Goal: Transaction & Acquisition: Purchase product/service

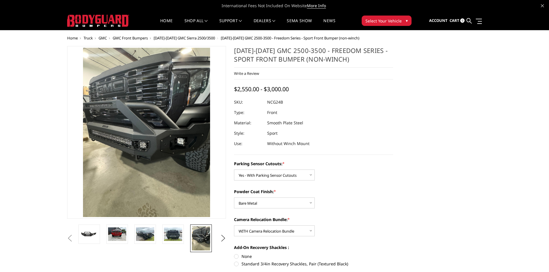
select select "2854"
select select "2855"
select select "2857"
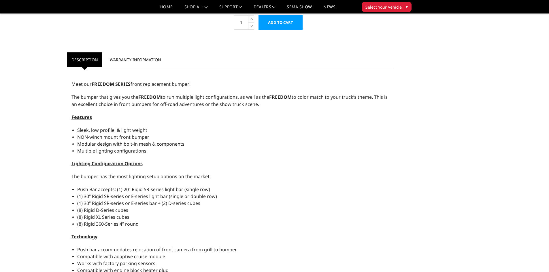
scroll to position [432, 0]
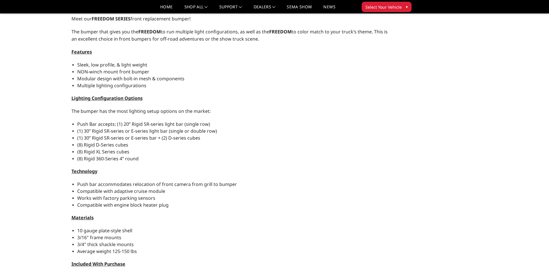
click at [116, 95] on span "Lighting Configuration Options" at bounding box center [106, 98] width 71 height 6
click at [110, 101] on span "Lighting Configuration Options" at bounding box center [106, 98] width 71 height 6
click at [111, 99] on span "Lighting Configuration Options" at bounding box center [106, 98] width 71 height 6
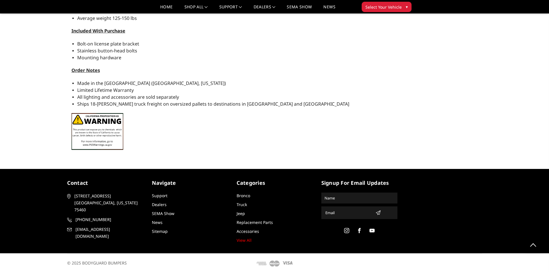
scroll to position [667, 0]
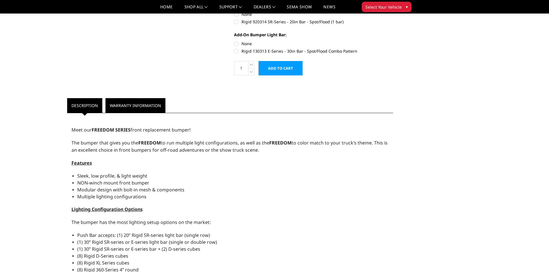
click at [111, 99] on link "Warranty Information" at bounding box center [135, 105] width 60 height 15
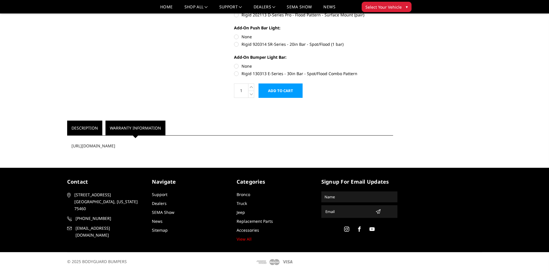
click at [92, 128] on link "Description" at bounding box center [84, 128] width 35 height 15
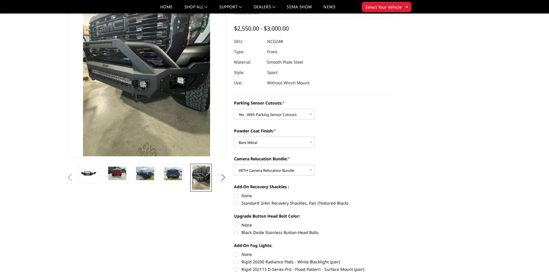
scroll to position [39, 0]
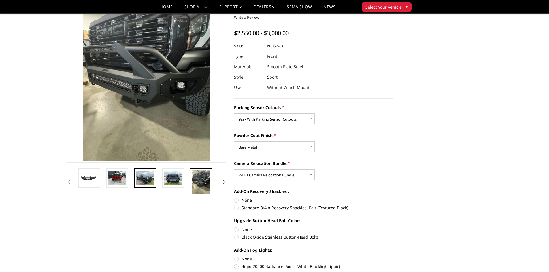
click at [144, 178] on img at bounding box center [145, 178] width 18 height 14
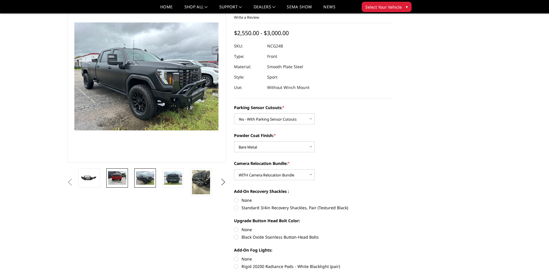
click at [117, 180] on img at bounding box center [117, 178] width 18 height 14
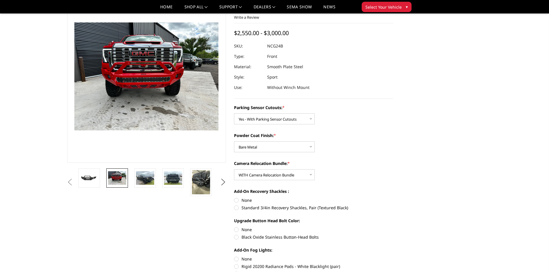
scroll to position [70, 0]
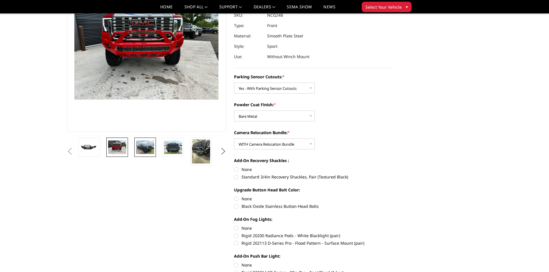
click at [145, 143] on img at bounding box center [145, 148] width 18 height 14
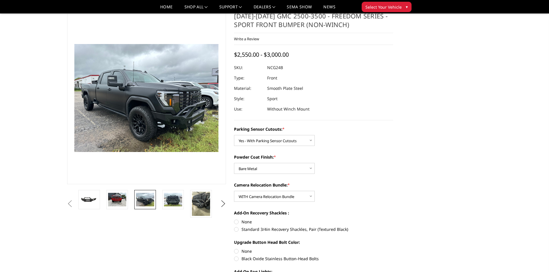
scroll to position [12, 0]
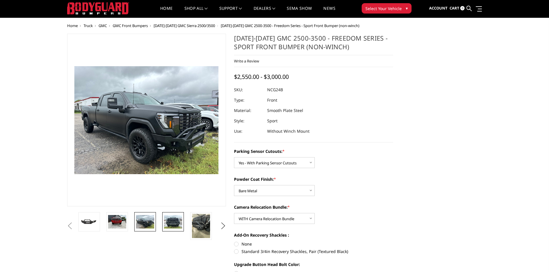
click at [179, 228] on img at bounding box center [173, 222] width 18 height 14
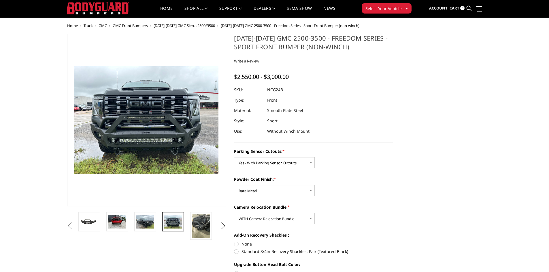
click at [224, 223] on button "Next" at bounding box center [223, 226] width 9 height 9
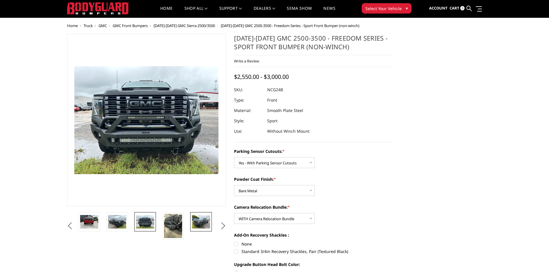
click at [204, 231] on link at bounding box center [201, 221] width 22 height 19
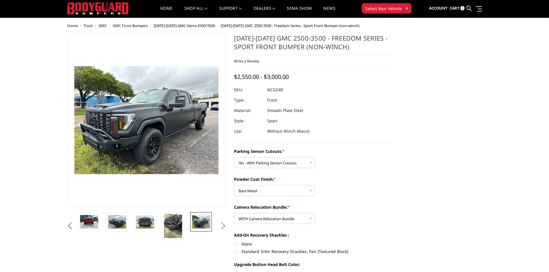
click at [220, 224] on button "Next" at bounding box center [223, 226] width 9 height 9
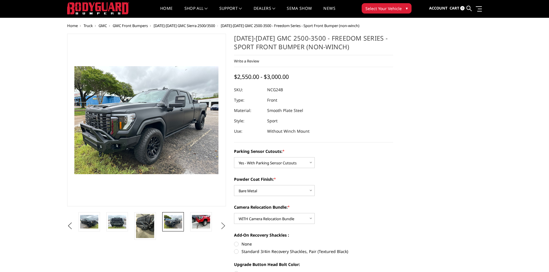
click at [220, 224] on button "Next" at bounding box center [223, 226] width 9 height 9
click at [204, 223] on img at bounding box center [201, 222] width 18 height 14
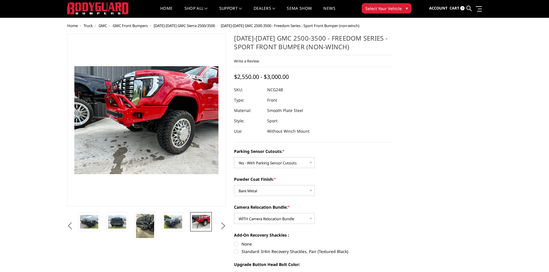
click at [144, 121] on img at bounding box center [150, 120] width 369 height 277
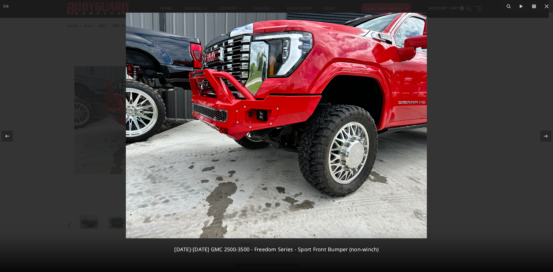
click at [214, 86] on img at bounding box center [276, 126] width 301 height 226
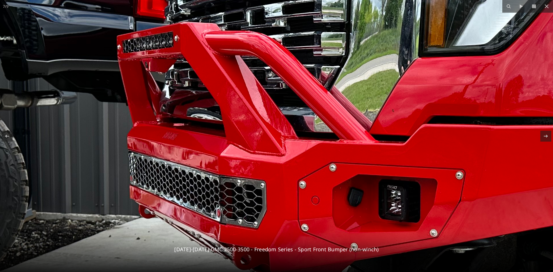
click at [224, 199] on img at bounding box center [454, 239] width 1161 height 871
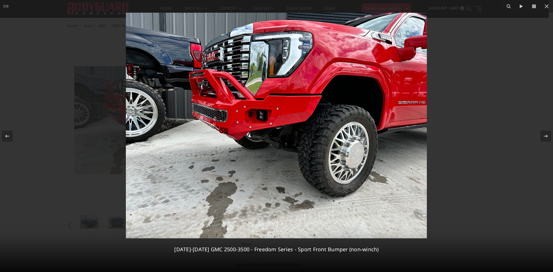
click at [207, 140] on img at bounding box center [276, 126] width 301 height 226
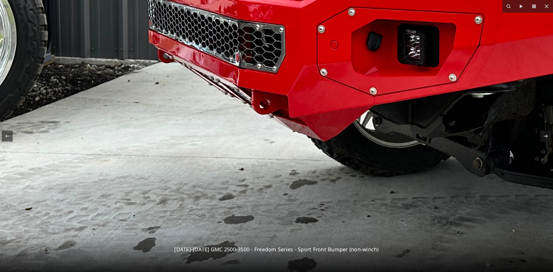
click at [207, 140] on img at bounding box center [473, 84] width 1161 height 871
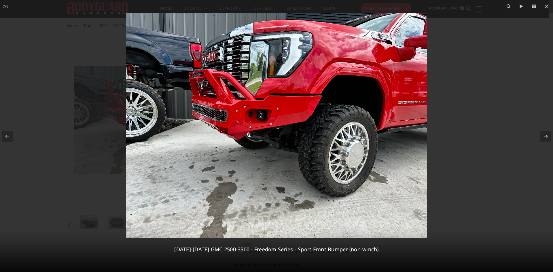
click at [548, 133] on icon at bounding box center [545, 136] width 7 height 7
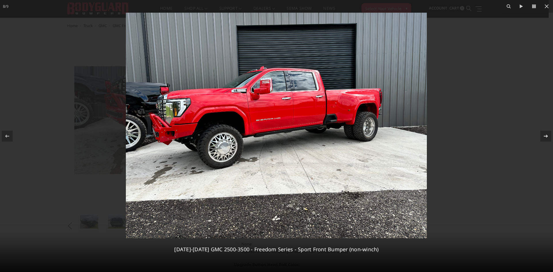
click at [548, 133] on icon at bounding box center [545, 136] width 7 height 7
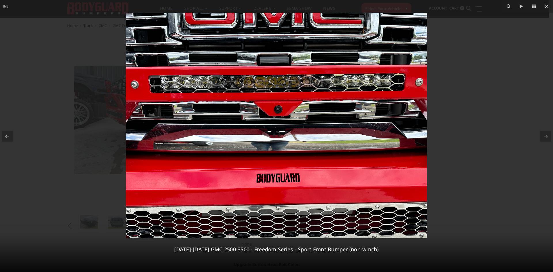
click at [13, 137] on button at bounding box center [10, 136] width 20 height 29
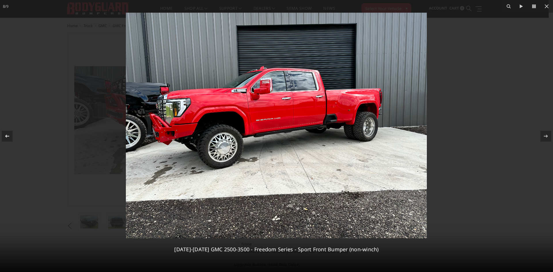
click at [13, 137] on button at bounding box center [10, 136] width 20 height 29
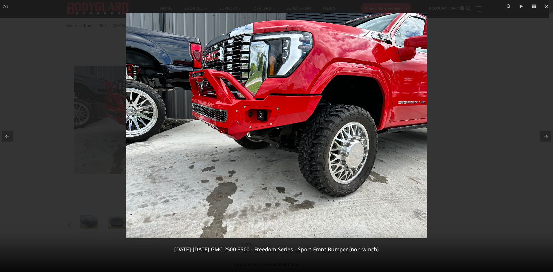
click at [13, 137] on button at bounding box center [10, 136] width 20 height 29
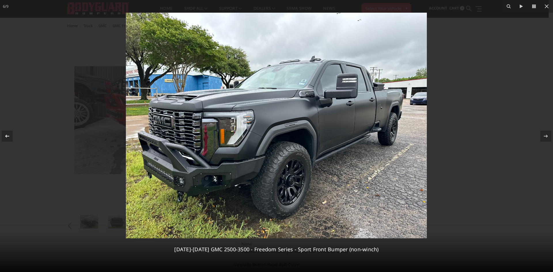
click at [13, 137] on button at bounding box center [10, 136] width 20 height 29
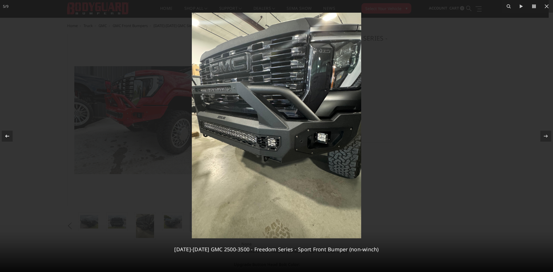
click at [13, 137] on button at bounding box center [10, 136] width 20 height 29
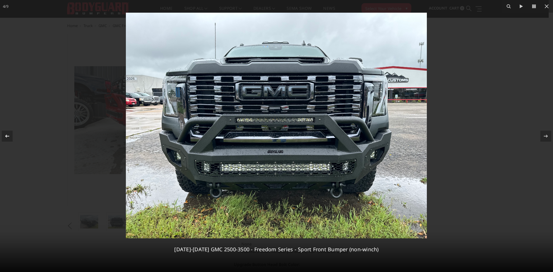
click at [13, 137] on button at bounding box center [10, 136] width 20 height 29
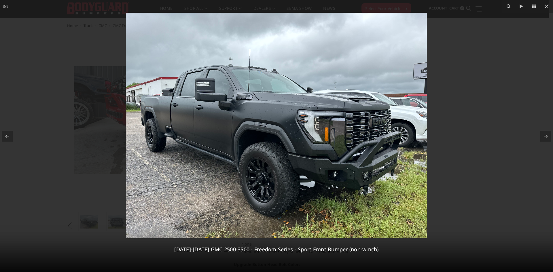
click at [13, 137] on button at bounding box center [10, 136] width 20 height 29
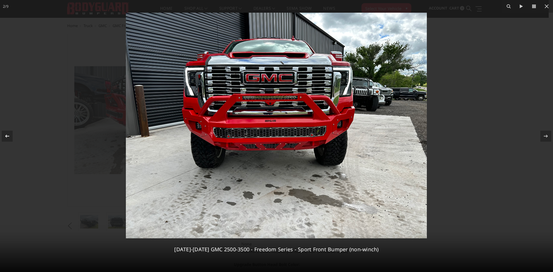
click at [13, 137] on button at bounding box center [10, 136] width 20 height 29
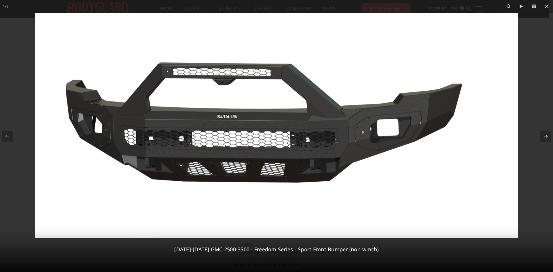
click at [547, 133] on icon at bounding box center [545, 136] width 7 height 7
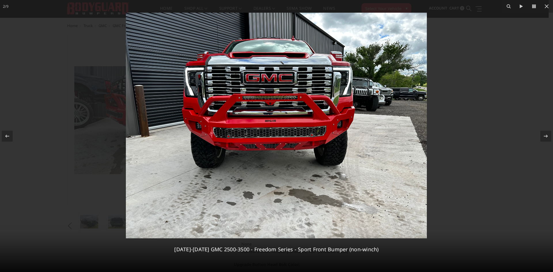
click at [277, 130] on img at bounding box center [276, 126] width 301 height 226
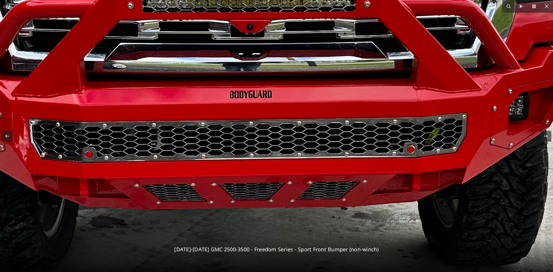
click at [228, 146] on img at bounding box center [273, 112] width 1161 height 871
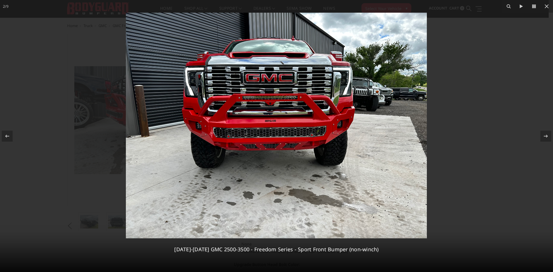
click at [196, 123] on img at bounding box center [276, 126] width 301 height 226
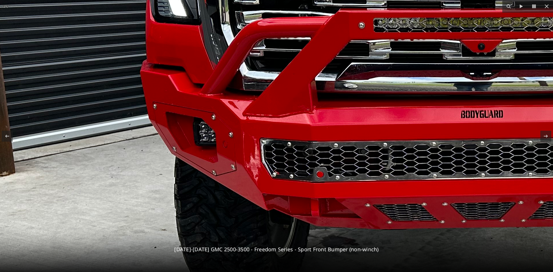
click at [291, 169] on img at bounding box center [504, 132] width 1161 height 871
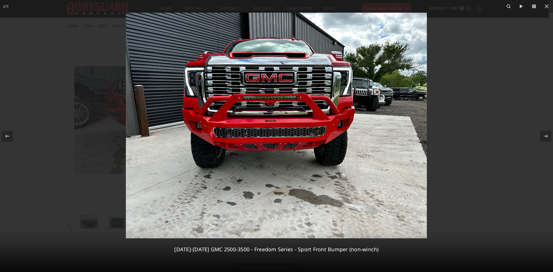
click at [241, 138] on img at bounding box center [276, 126] width 301 height 226
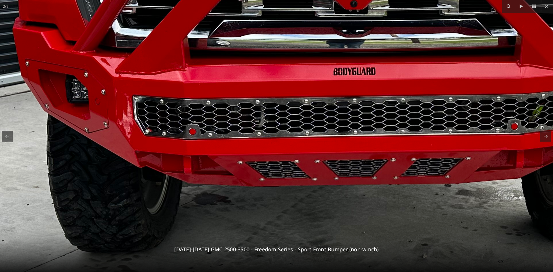
click at [321, 130] on img at bounding box center [377, 89] width 1161 height 871
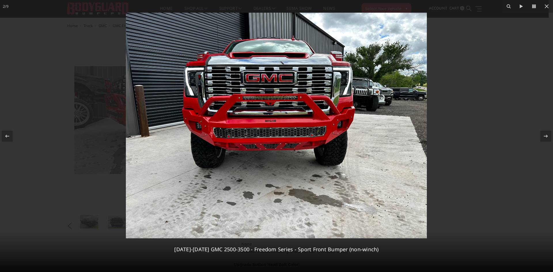
click at [468, 86] on div at bounding box center [276, 136] width 553 height 272
